Goal: Check status

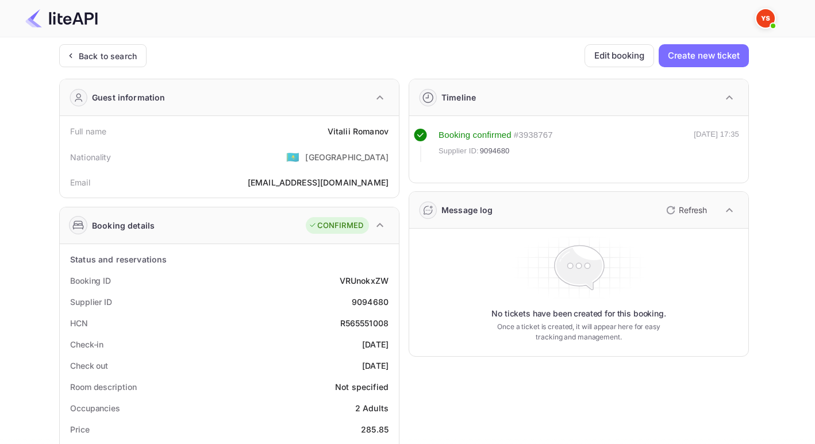
click at [90, 63] on div "Back to search" at bounding box center [102, 55] width 87 height 23
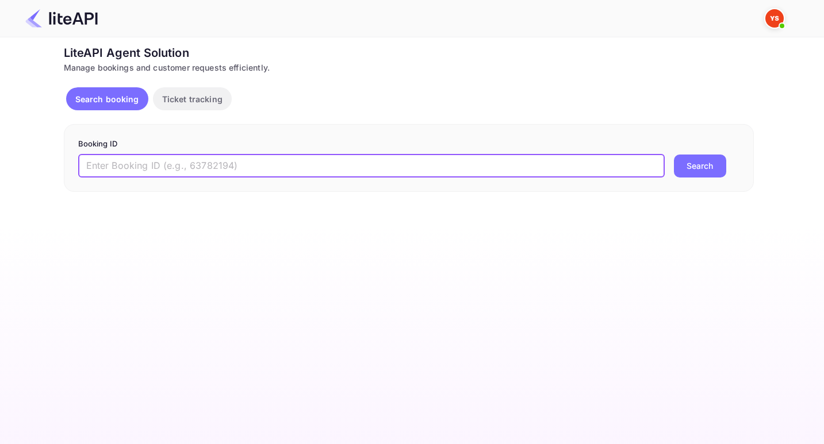
click at [230, 164] on input "text" at bounding box center [371, 166] width 586 height 23
paste input "8986664"
type input "8986664"
click at [674, 155] on button "Search" at bounding box center [700, 166] width 52 height 23
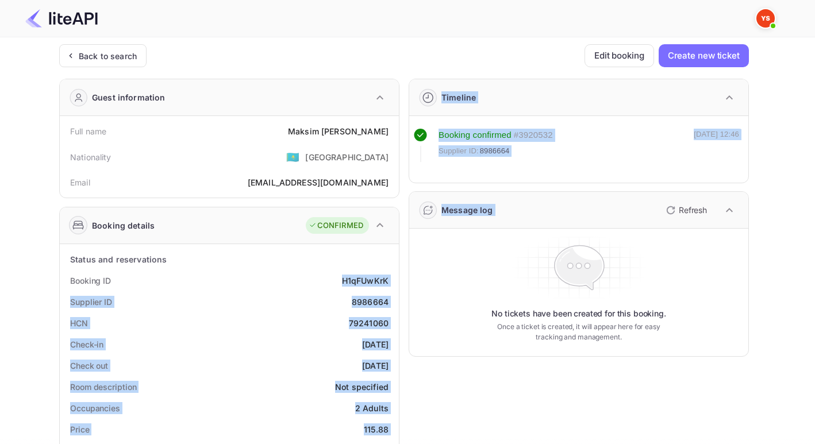
drag, startPoint x: 335, startPoint y: 275, endPoint x: 401, endPoint y: 271, distance: 65.6
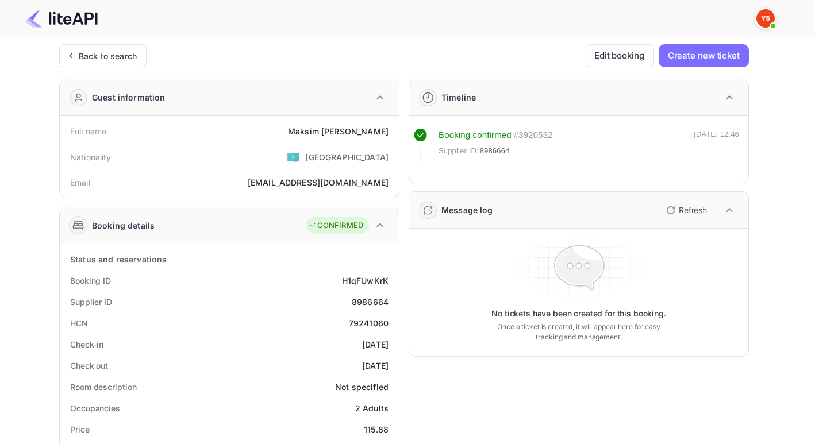
click at [290, 309] on div "Supplier ID 8986664" at bounding box center [229, 301] width 330 height 21
drag, startPoint x: 347, startPoint y: 300, endPoint x: 396, endPoint y: 299, distance: 48.9
copy div "8986664"
drag, startPoint x: 332, startPoint y: 128, endPoint x: 394, endPoint y: 128, distance: 62.1
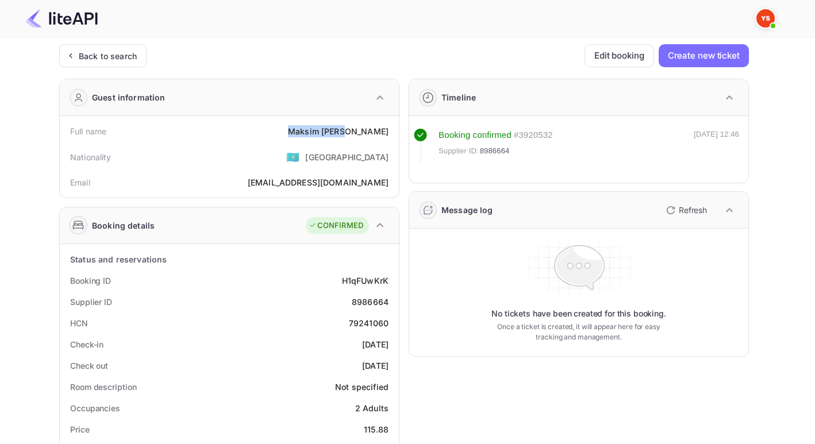
click at [394, 128] on div "Full name [PERSON_NAME]" at bounding box center [229, 131] width 330 height 21
copy div "[PERSON_NAME]"
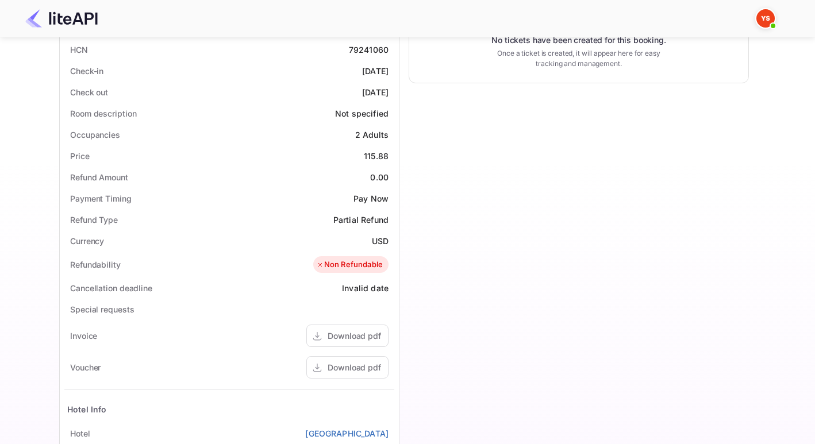
scroll to position [260, 0]
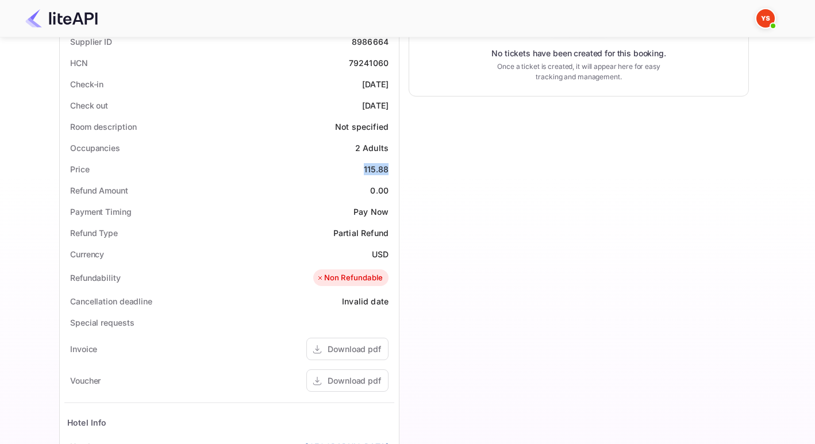
drag, startPoint x: 363, startPoint y: 172, endPoint x: 390, endPoint y: 170, distance: 26.5
click at [390, 170] on div "Price 115.88" at bounding box center [229, 169] width 330 height 21
copy div "115.88"
